Goal: Find specific page/section: Find specific page/section

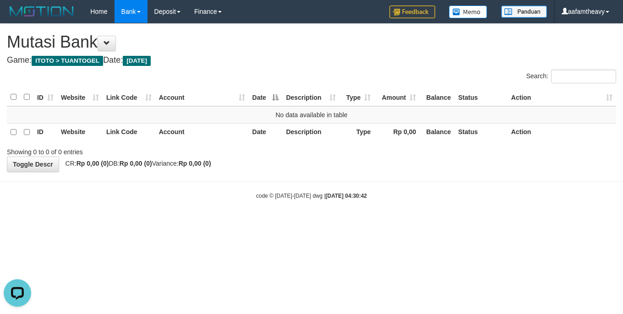
click at [166, 223] on html "Toggle navigation Home Bank Account List Load By Website Group [ITOTO] TUANTOGE…" at bounding box center [311, 111] width 623 height 223
